Goal: Transaction & Acquisition: Purchase product/service

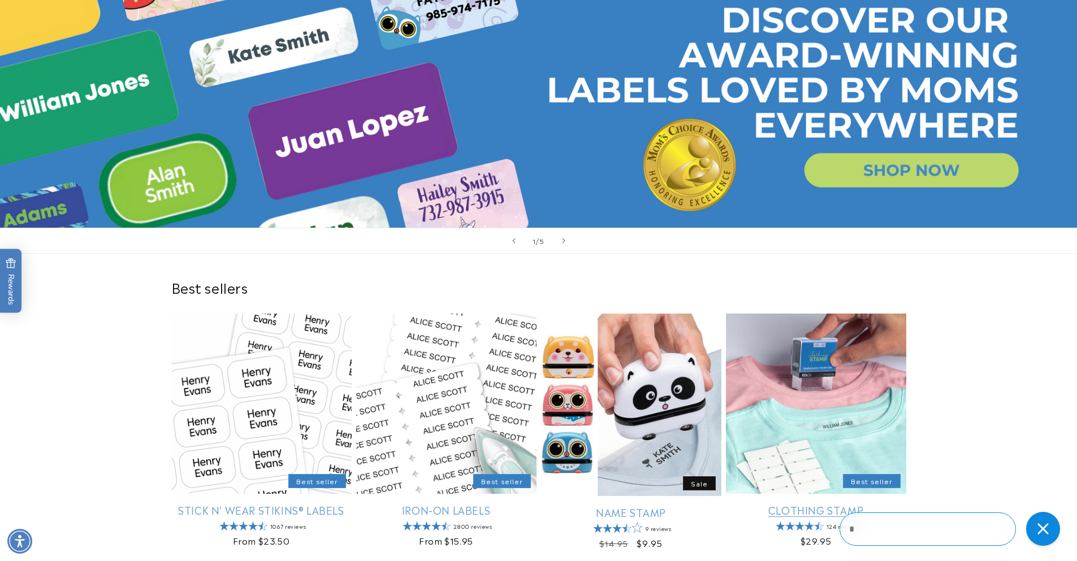
scroll to position [136, 0]
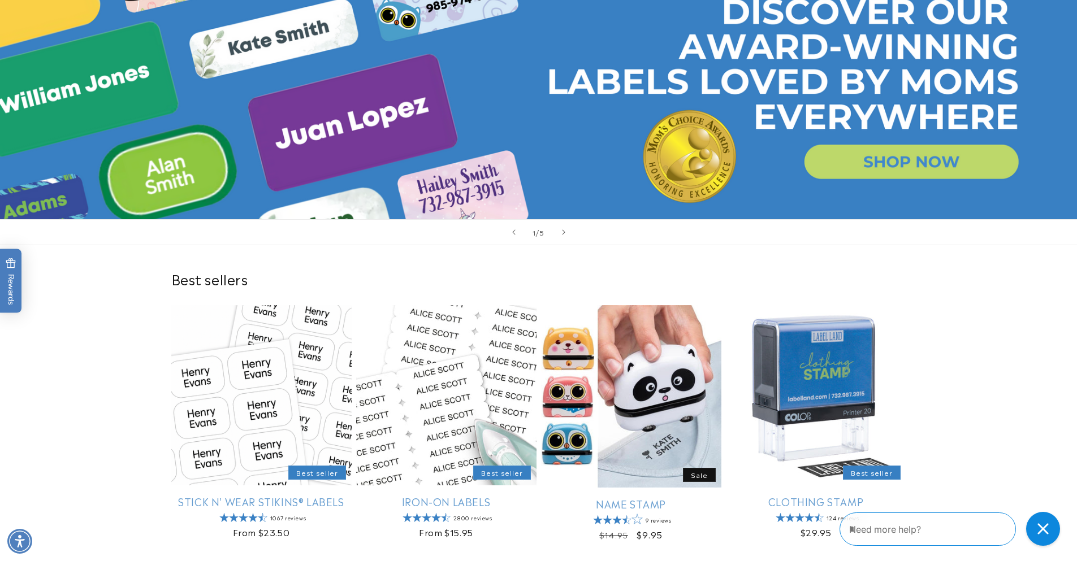
click at [932, 171] on link "Open this option" at bounding box center [538, 84] width 1077 height 269
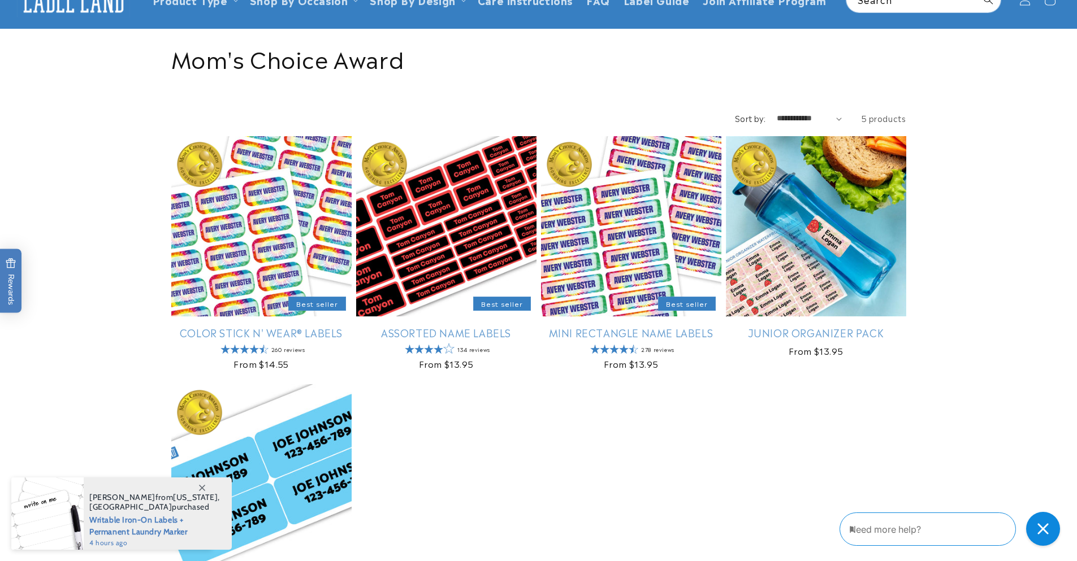
scroll to position [136, 0]
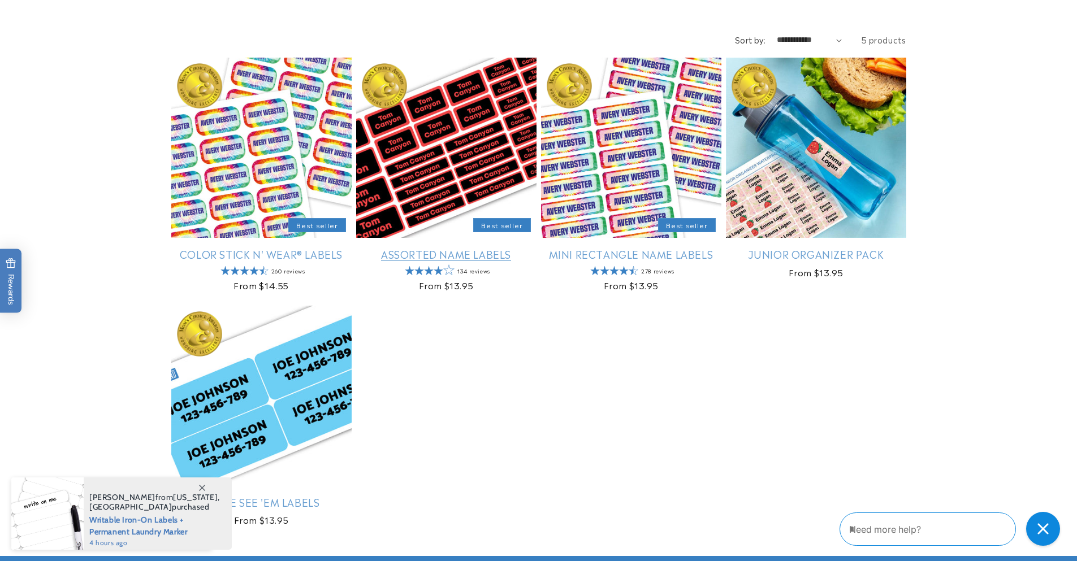
click at [459, 248] on link "Assorted Name Labels" at bounding box center [446, 254] width 180 height 13
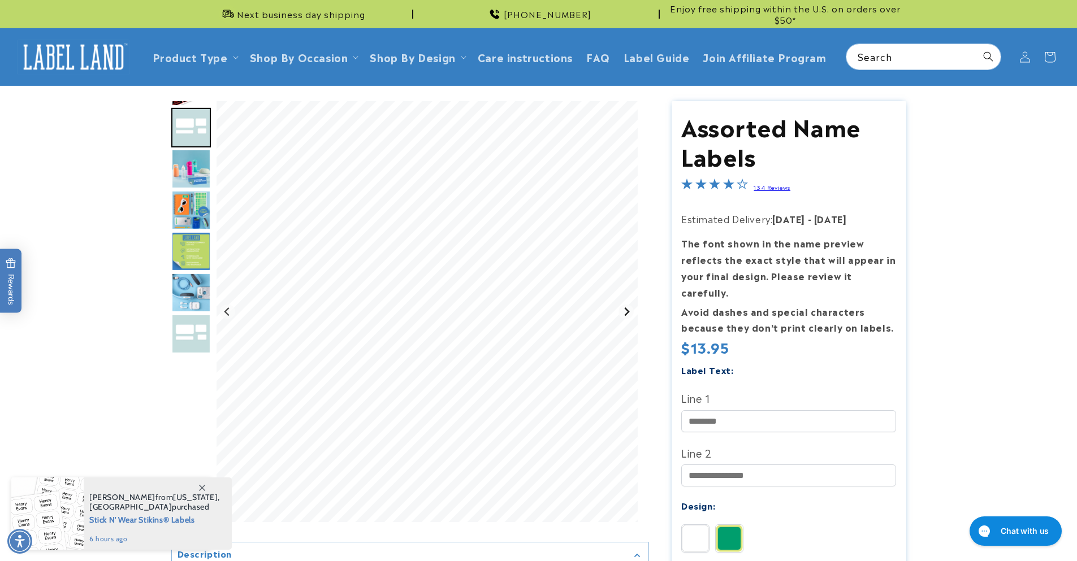
click at [629, 308] on button "Next slide" at bounding box center [626, 311] width 15 height 15
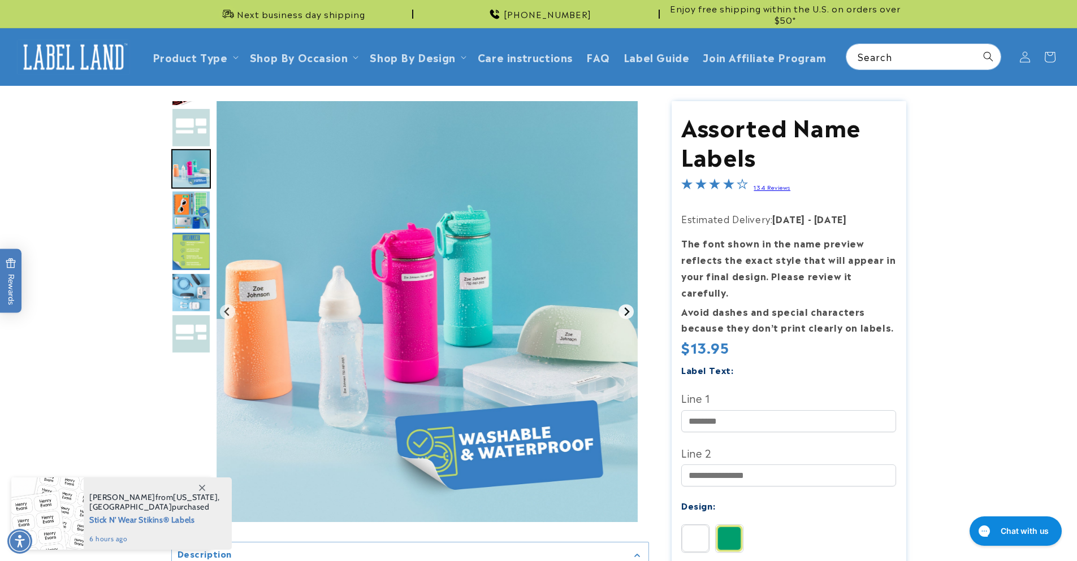
click at [627, 310] on icon "Next slide" at bounding box center [626, 312] width 5 height 8
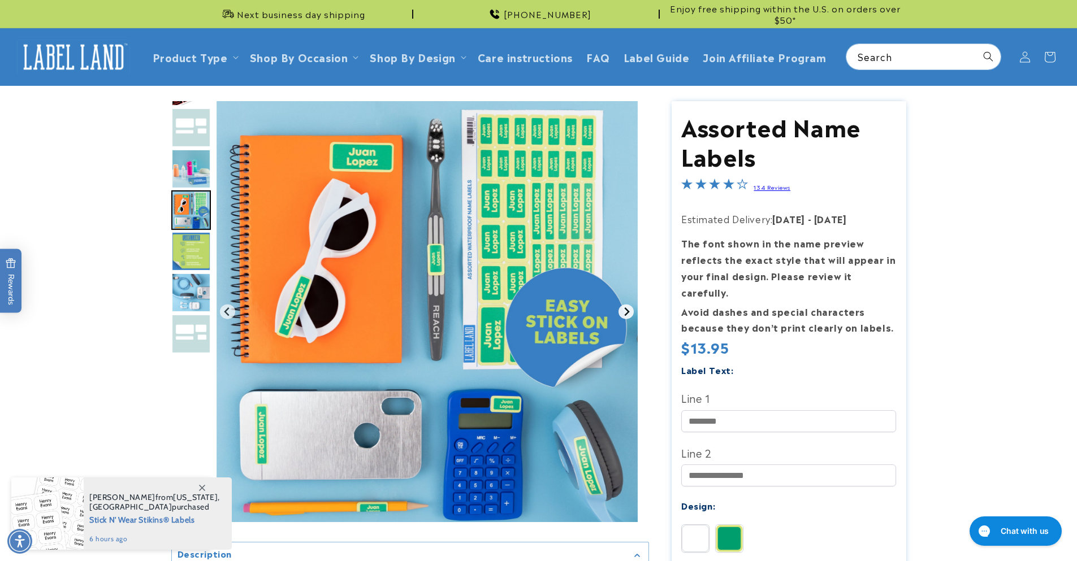
click at [627, 310] on icon "Next slide" at bounding box center [626, 312] width 5 height 8
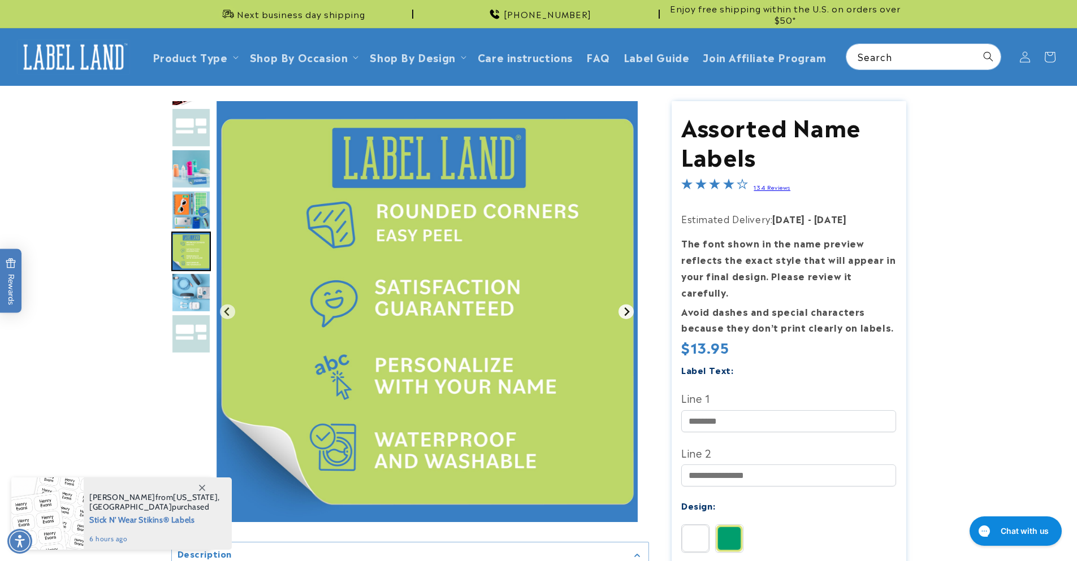
click at [626, 310] on icon "Next slide" at bounding box center [626, 312] width 5 height 8
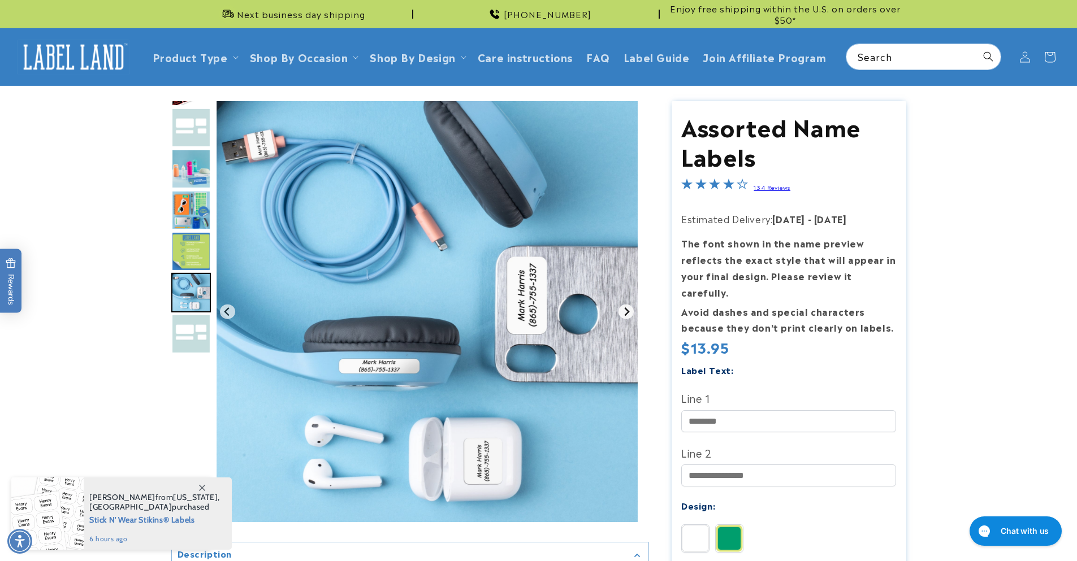
click at [626, 310] on icon "Next slide" at bounding box center [626, 312] width 5 height 8
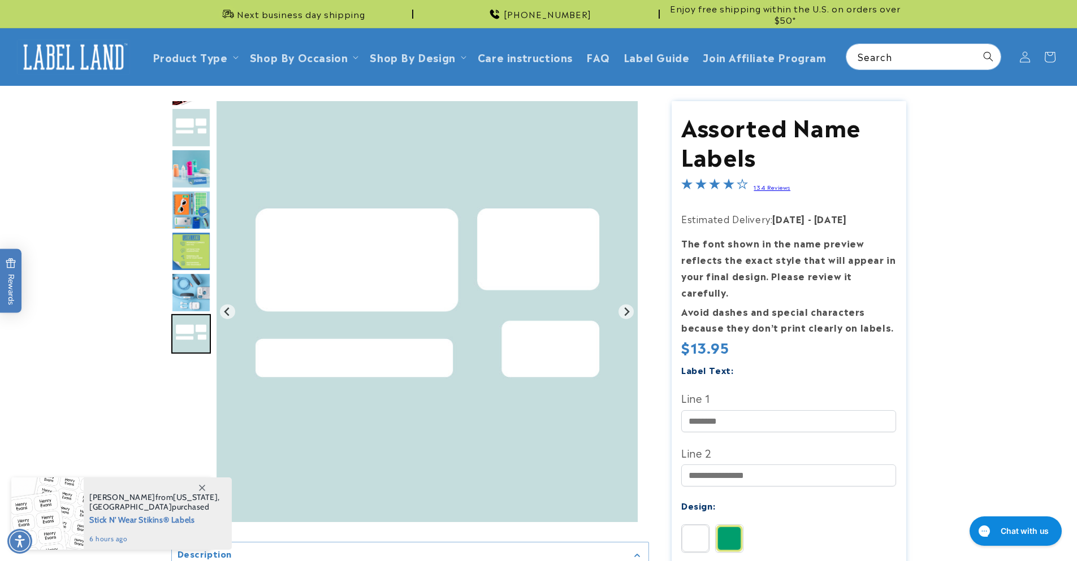
click at [195, 131] on img "Go to slide 2" at bounding box center [191, 128] width 40 height 40
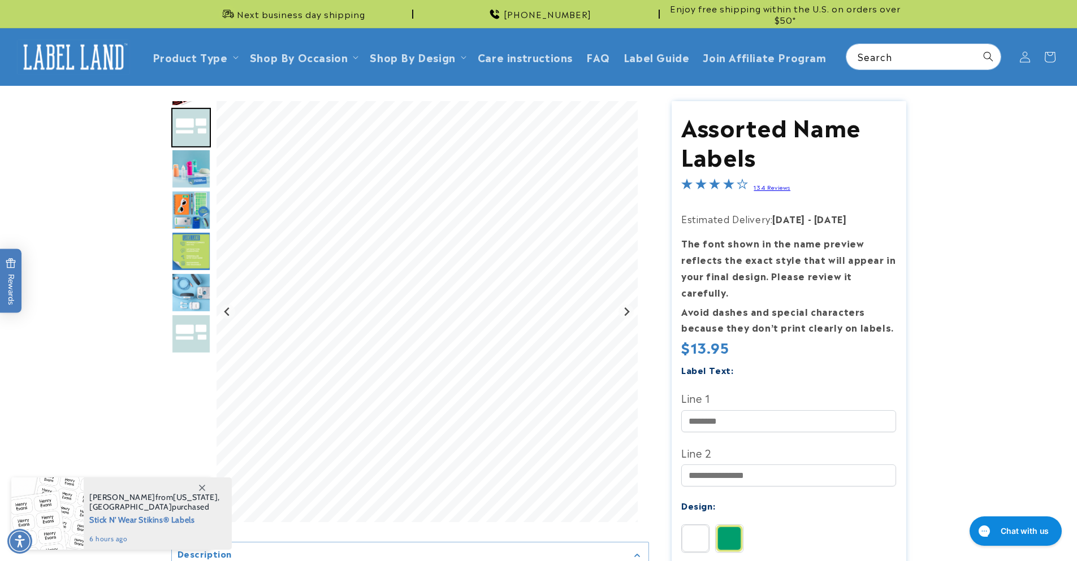
click at [187, 179] on img "Go to slide 3" at bounding box center [191, 169] width 40 height 40
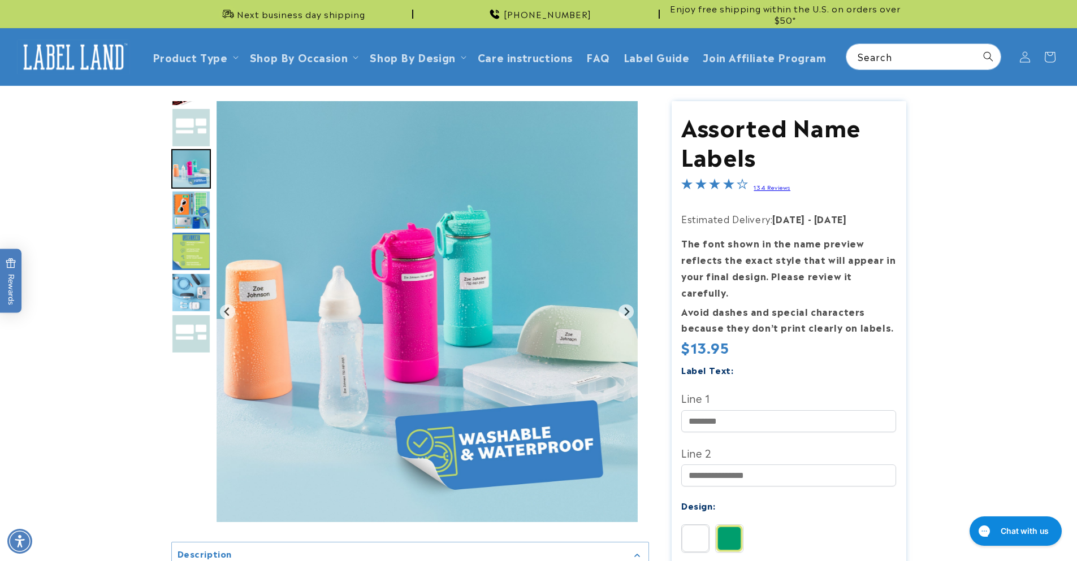
click at [190, 212] on img "Go to slide 4" at bounding box center [191, 211] width 40 height 40
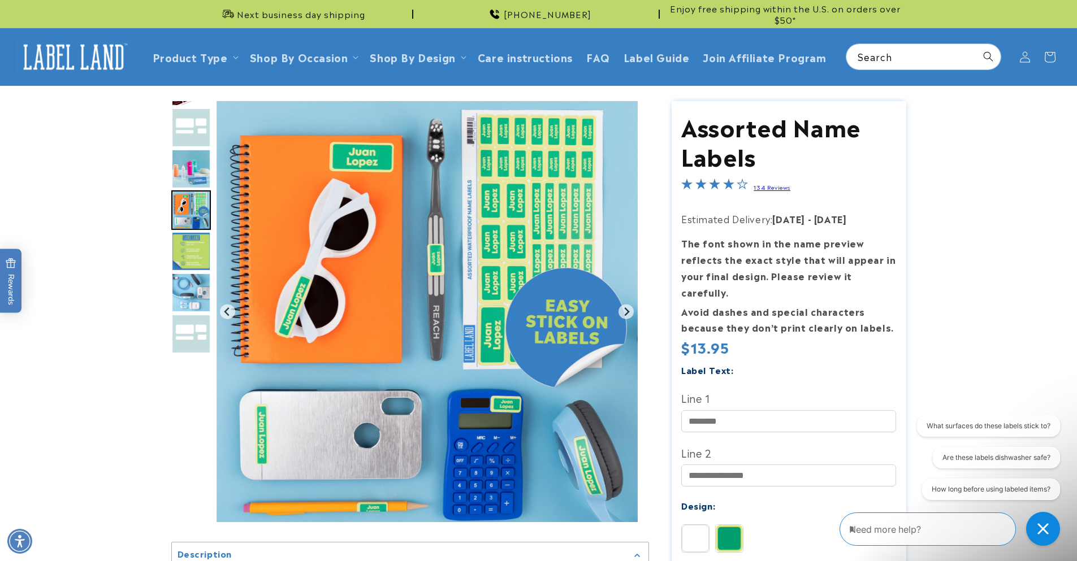
click at [191, 253] on img "Go to slide 5" at bounding box center [191, 252] width 40 height 40
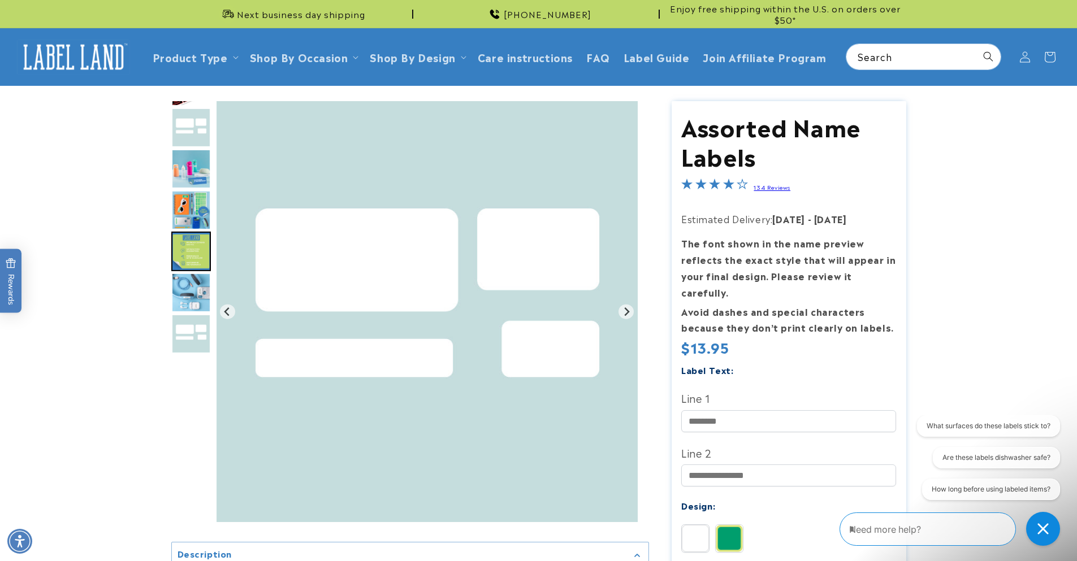
click at [198, 290] on img "Go to slide 6" at bounding box center [191, 293] width 40 height 40
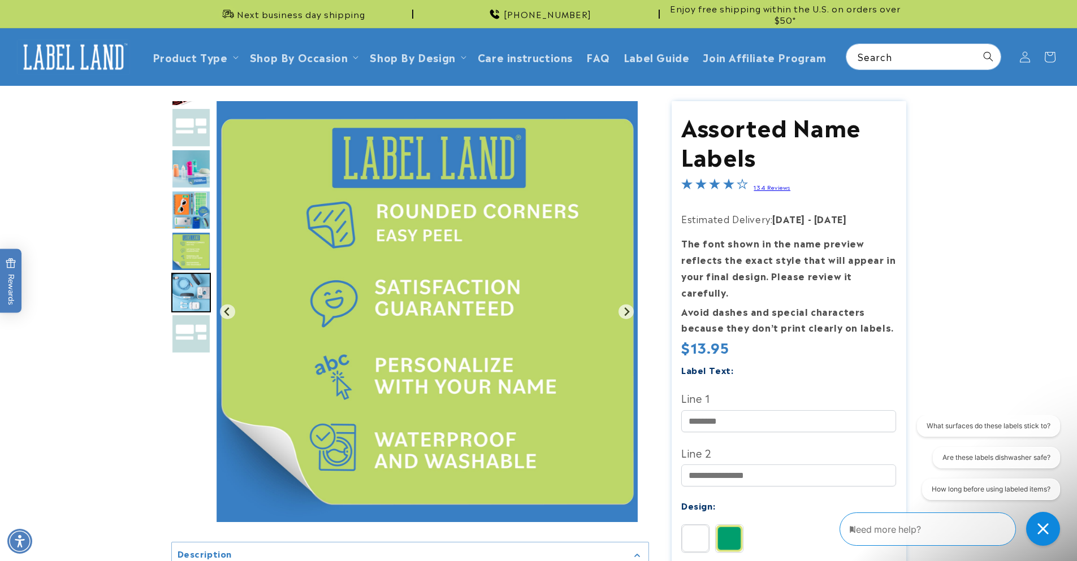
click at [198, 323] on img "Go to slide 7" at bounding box center [191, 334] width 40 height 40
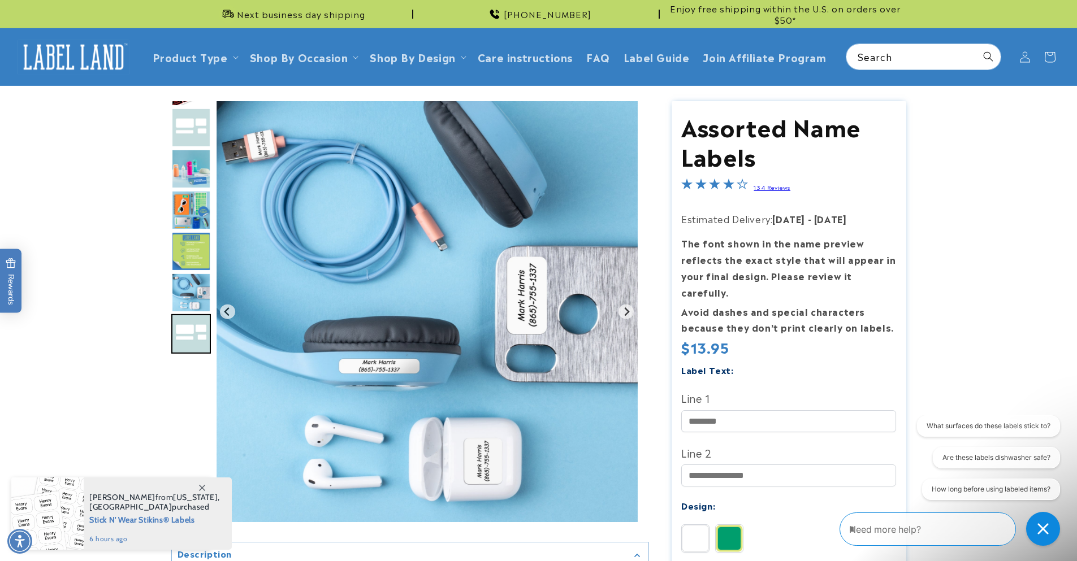
click at [202, 276] on img "Go to slide 6" at bounding box center [191, 293] width 40 height 40
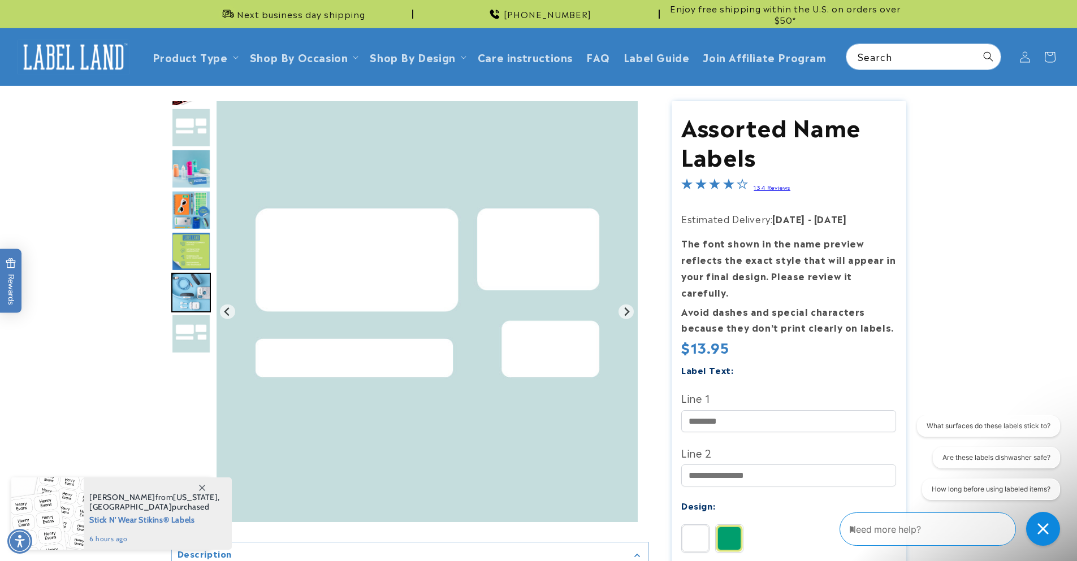
click at [192, 236] on img "Go to slide 5" at bounding box center [191, 252] width 40 height 40
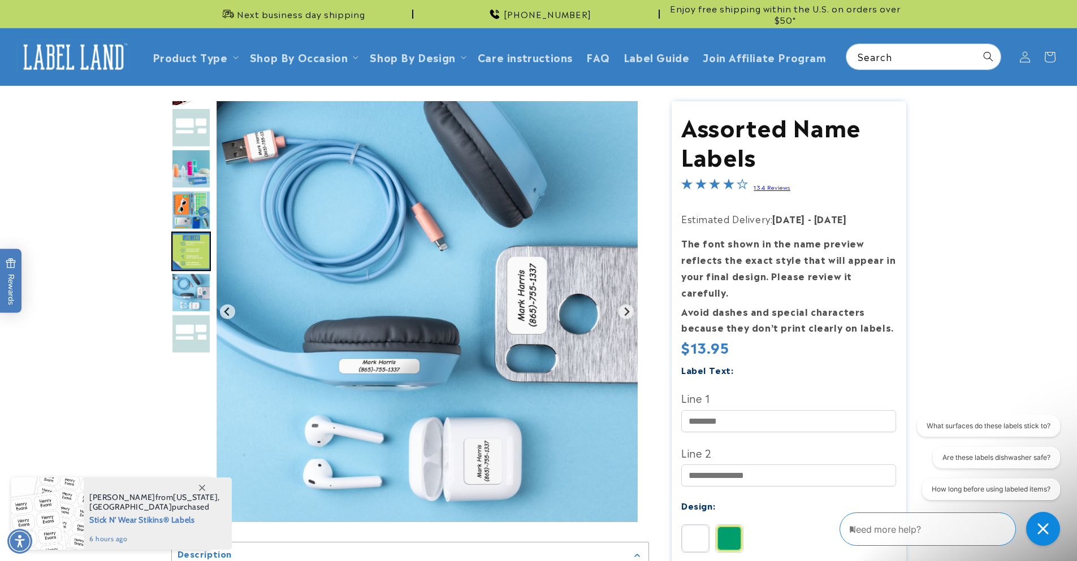
click at [191, 213] on img "Go to slide 4" at bounding box center [191, 211] width 40 height 40
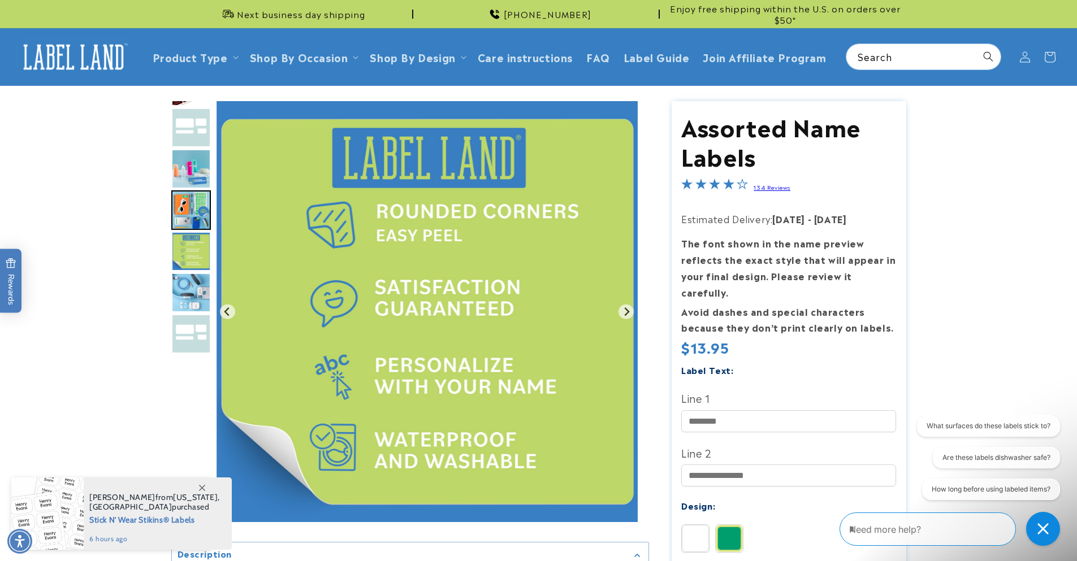
click at [180, 166] on img "Go to slide 3" at bounding box center [191, 169] width 40 height 40
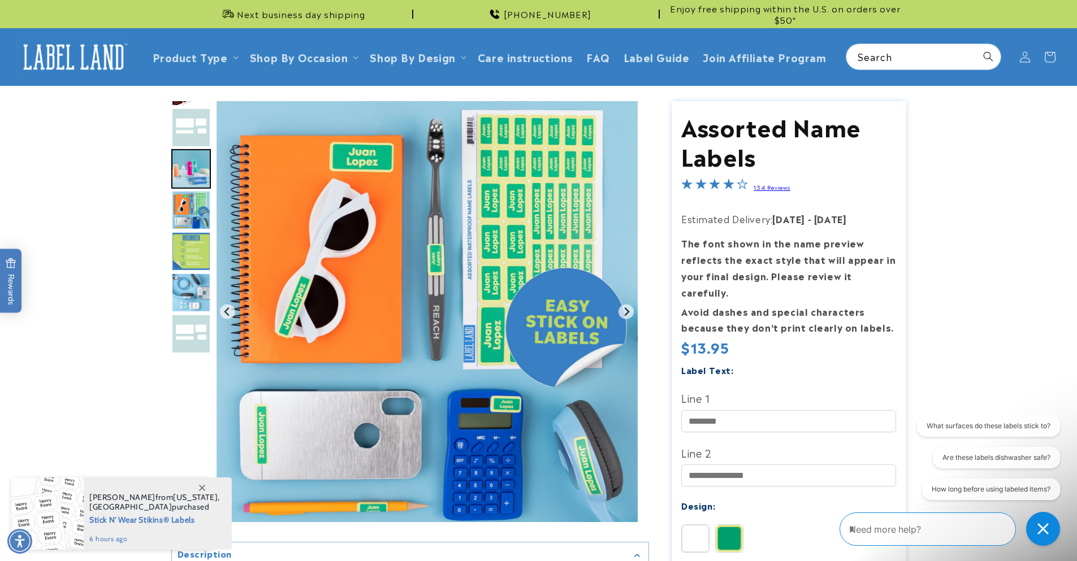
scroll to position [68, 0]
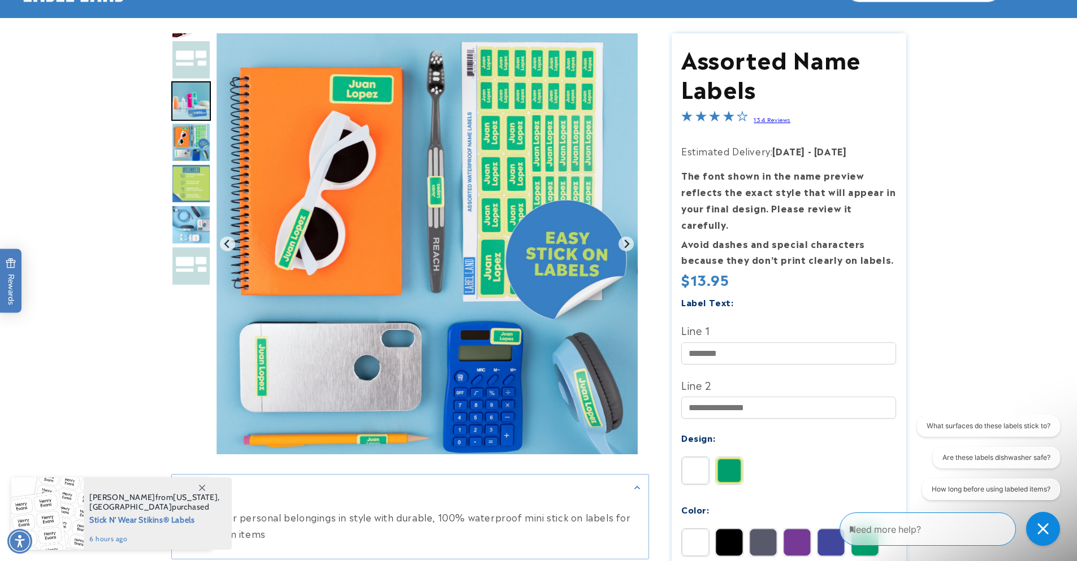
click at [724, 457] on img at bounding box center [729, 470] width 27 height 27
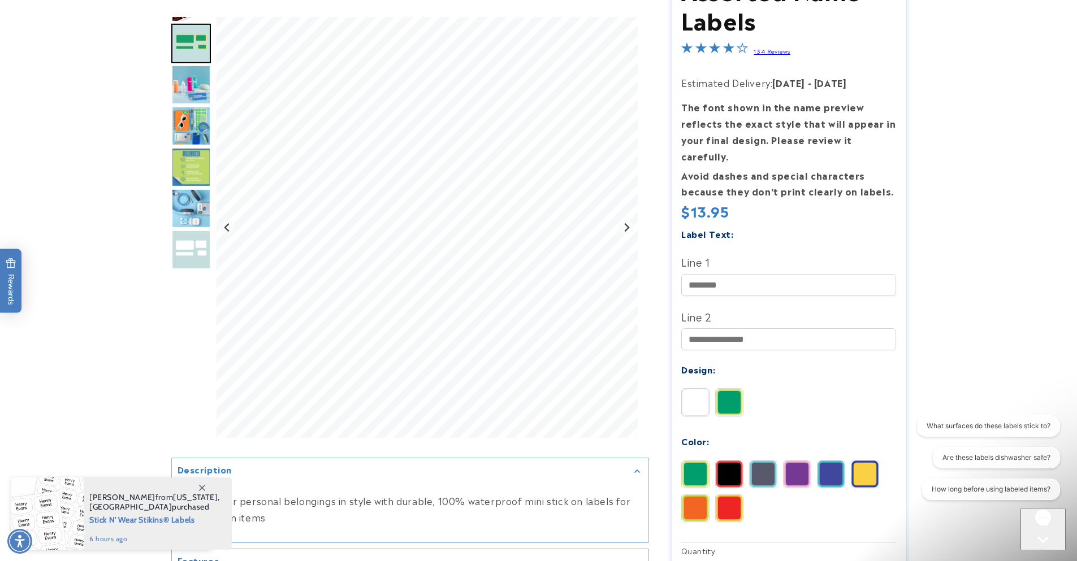
scroll to position [271, 0]
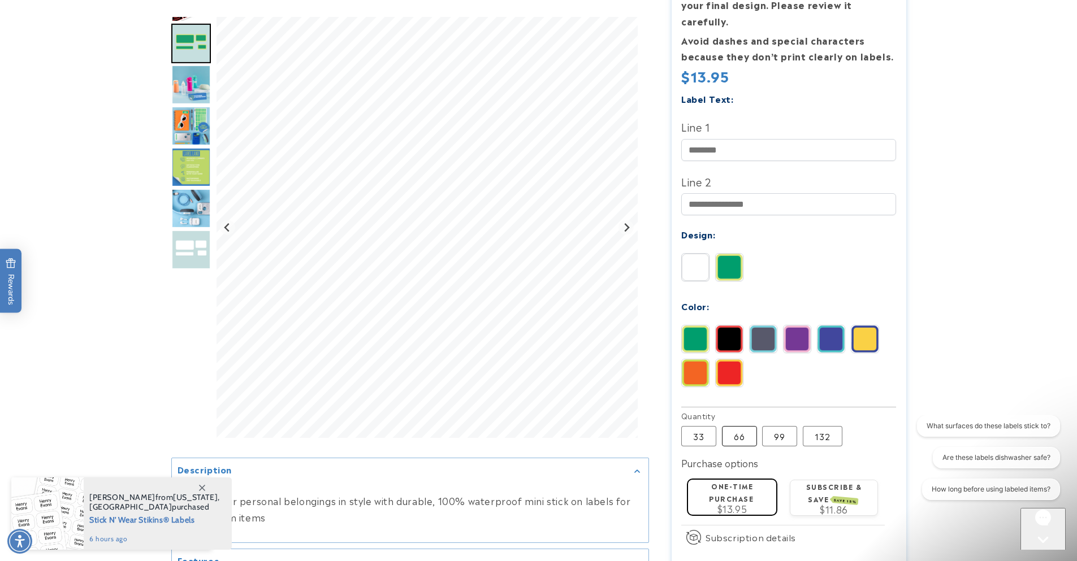
click at [732, 426] on label "66 Variant sold out or unavailable" at bounding box center [739, 436] width 35 height 20
click at [774, 429] on label "99 Variant sold out or unavailable" at bounding box center [779, 436] width 35 height 20
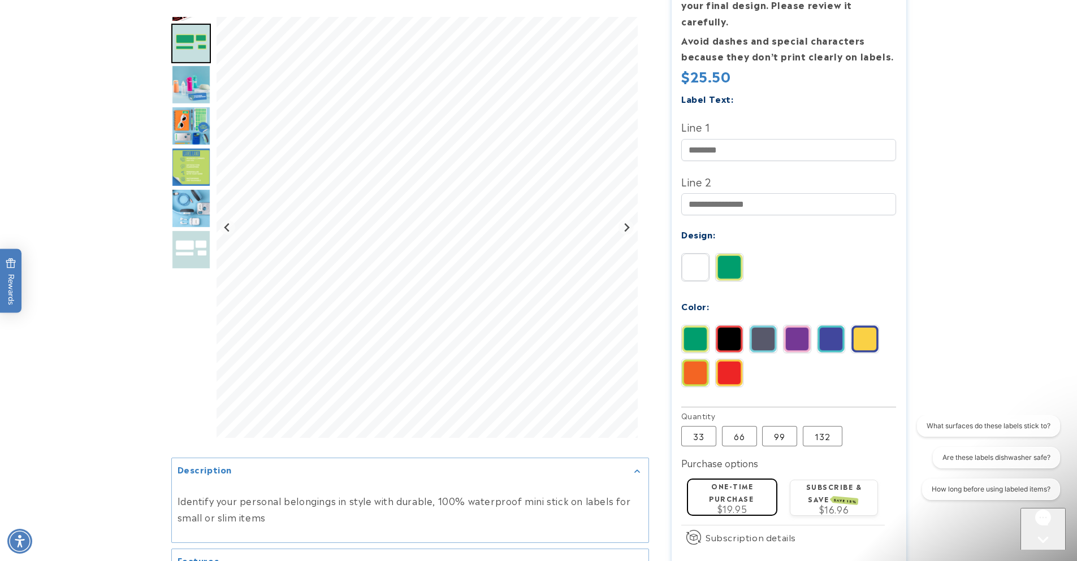
click at [814, 426] on label "132 Variant sold out or unavailable" at bounding box center [823, 436] width 40 height 20
click at [703, 426] on label "33 Variant sold out or unavailable" at bounding box center [698, 436] width 35 height 20
click at [834, 426] on label "132 Variant sold out or unavailable" at bounding box center [823, 436] width 40 height 20
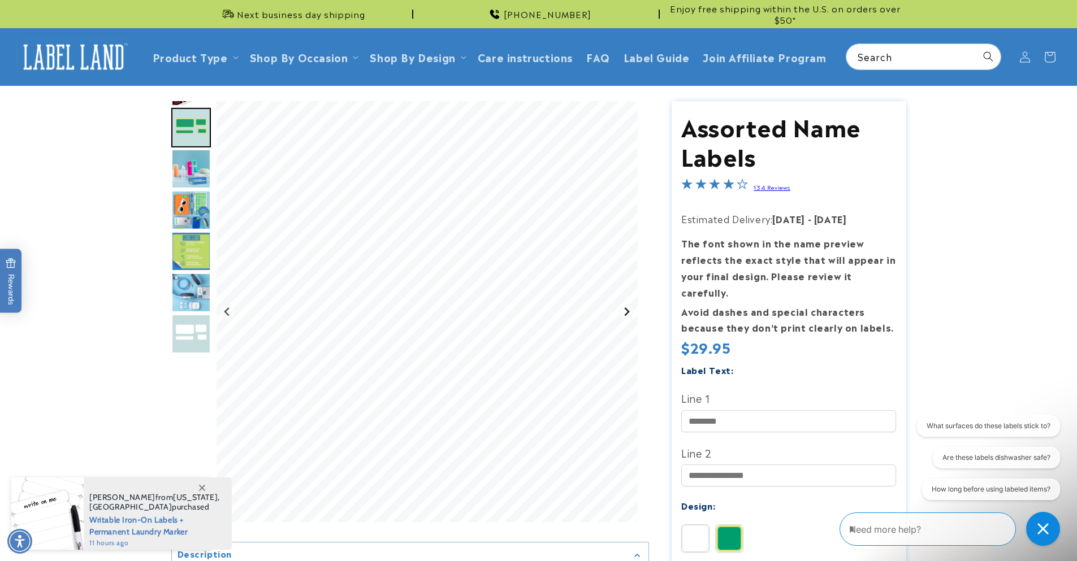
click at [629, 310] on icon "Next slide" at bounding box center [626, 312] width 9 height 9
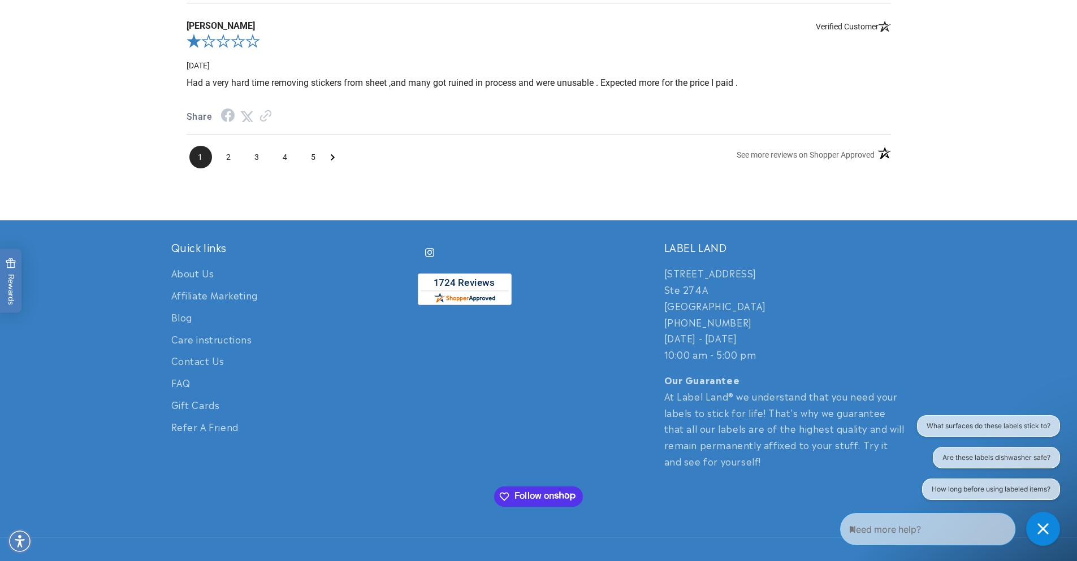
scroll to position [1836, 0]
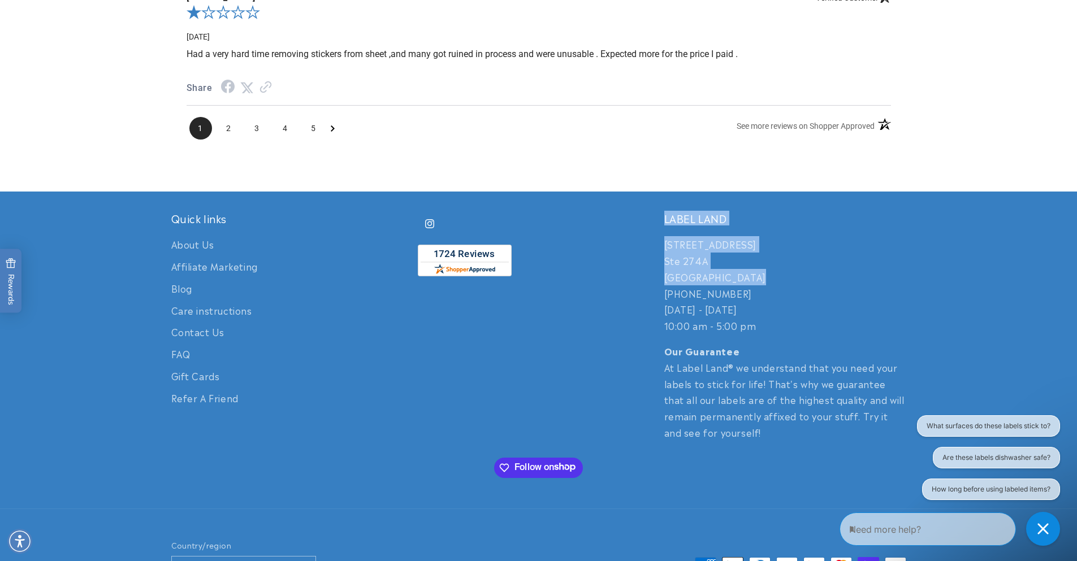
drag, startPoint x: 661, startPoint y: 241, endPoint x: 816, endPoint y: 301, distance: 166.3
click at [755, 265] on div "Quick links About Us Affiliate Marketing Blog Care instructions Contact Us FAQ …" at bounding box center [538, 326] width 735 height 229
click at [817, 302] on p "250 Cedarbridge Ave. Ste 274A Lakewood, NJ 08701 732-987-3915 Monday - Friday 1…" at bounding box center [785, 285] width 242 height 98
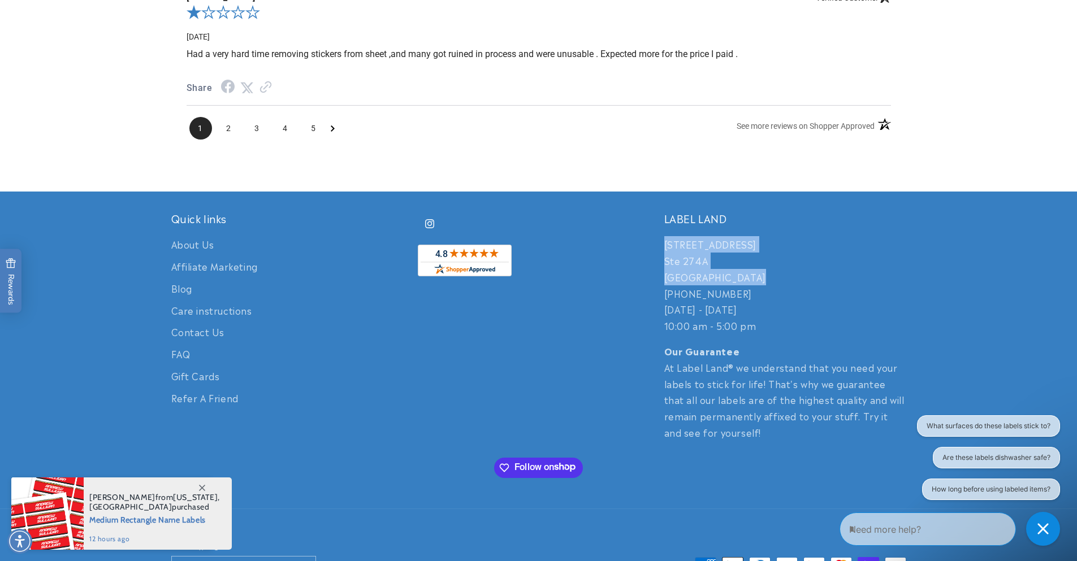
drag, startPoint x: 666, startPoint y: 238, endPoint x: 757, endPoint y: 267, distance: 95.7
click at [757, 267] on p "250 Cedarbridge Ave. Ste 274A Lakewood, NJ 08701 732-987-3915 Monday - Friday 1…" at bounding box center [785, 285] width 242 height 98
drag, startPoint x: 769, startPoint y: 263, endPoint x: 740, endPoint y: 265, distance: 29.4
click at [768, 263] on p "250 Cedarbridge Ave. Ste 274A Lakewood, NJ 08701 732-987-3915 Monday - Friday 1…" at bounding box center [785, 285] width 242 height 98
click at [673, 247] on p "250 Cedarbridge Ave. Ste 274A Lakewood, NJ 08701 732-987-3915 Monday - Friday 1…" at bounding box center [785, 285] width 242 height 98
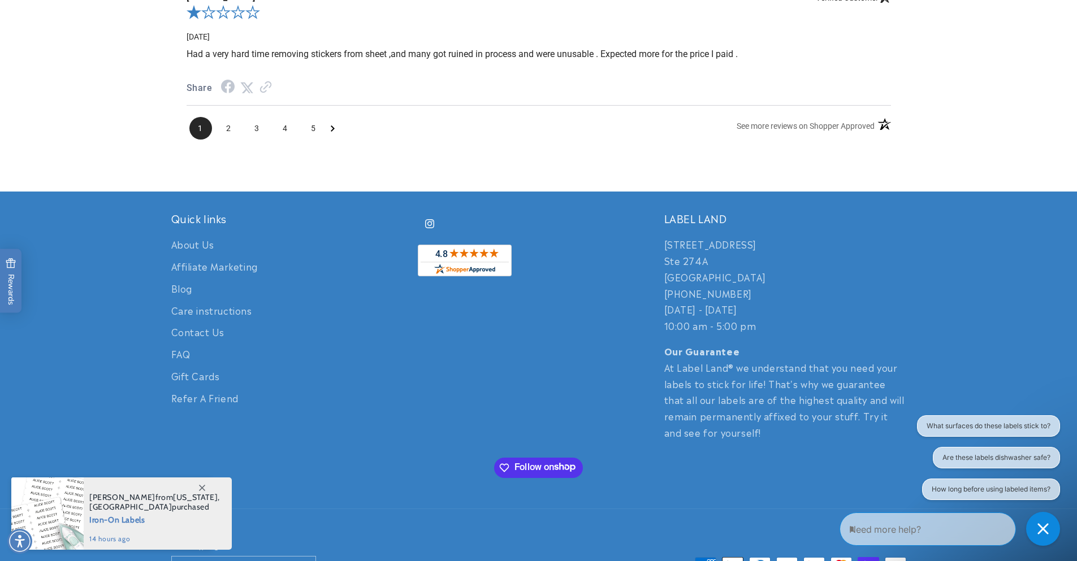
drag, startPoint x: 665, startPoint y: 237, endPoint x: 760, endPoint y: 276, distance: 103.2
click at [760, 276] on p "250 Cedarbridge Ave. Ste 274A Lakewood, NJ 08701 732-987-3915 Monday - Friday 1…" at bounding box center [785, 285] width 242 height 98
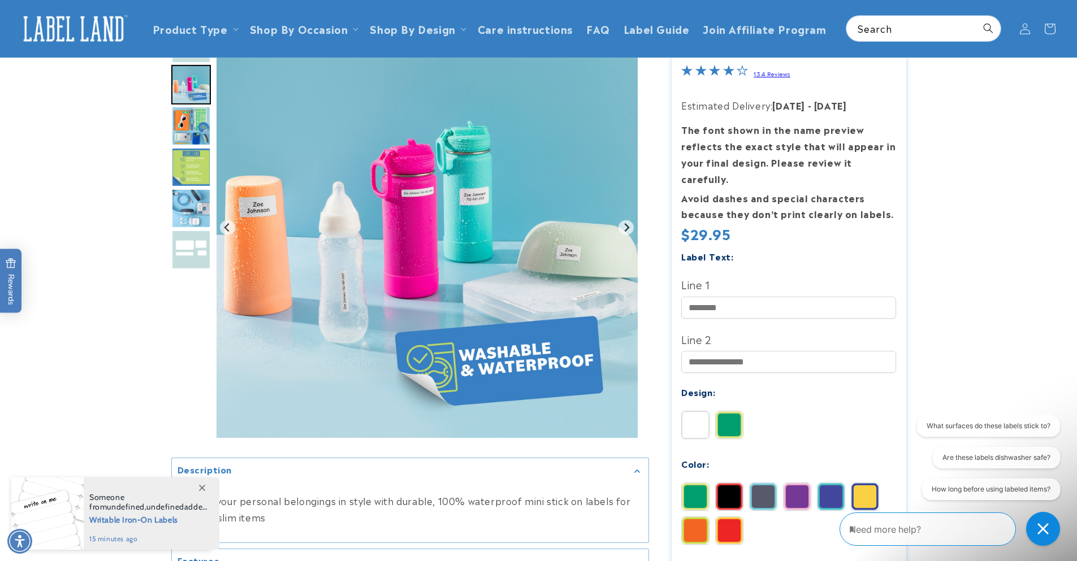
scroll to position [0, 0]
